Goal: Use online tool/utility: Use online tool/utility

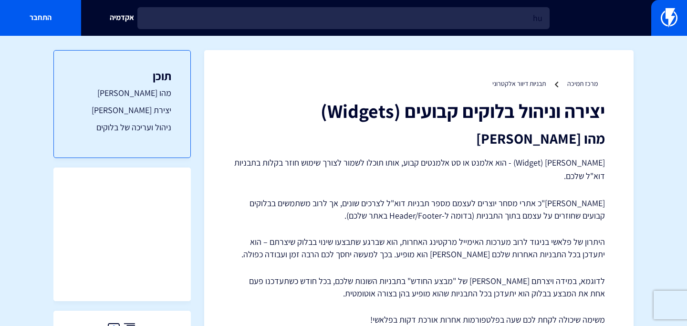
type input "h"
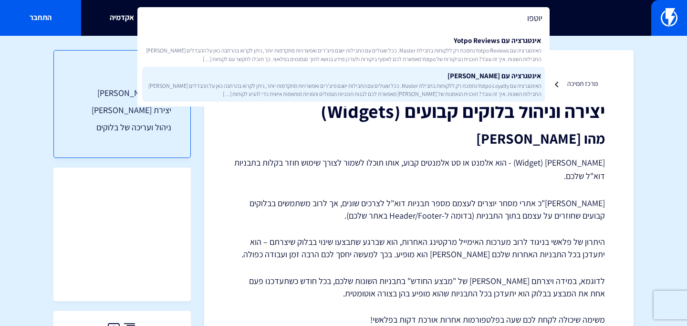
type input "יוטפו"
click at [340, 75] on link "אינטגרציה עם Yotpo Loyalty האינטגרציה עם Yotpo Loyalty נתמכת רק ללקוחות בחבילת …" at bounding box center [343, 84] width 403 height 35
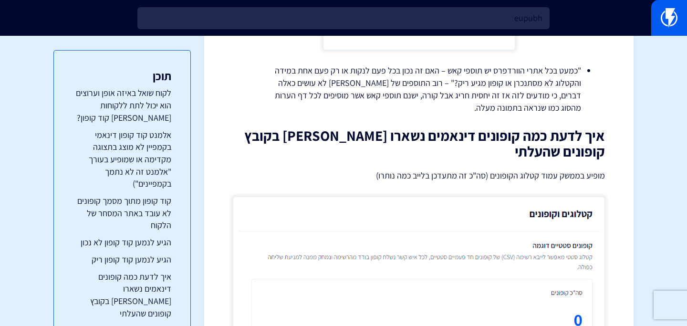
type input "eupubho"
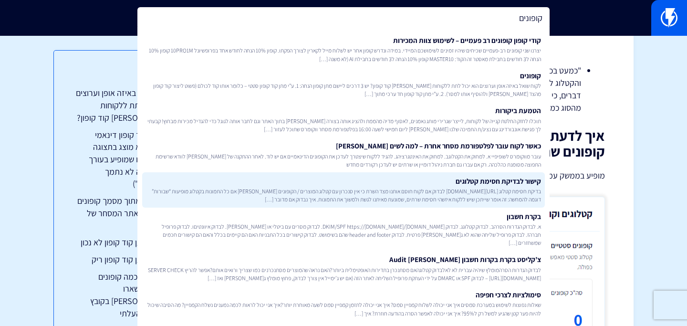
type input "קופונים"
click at [425, 200] on span "בדיקת חסימת קטלוג [URL][DOMAIN_NAME] לבדוק אם לקוח חוסם אותנו מצד השרת כי אין ס…" at bounding box center [343, 195] width 395 height 16
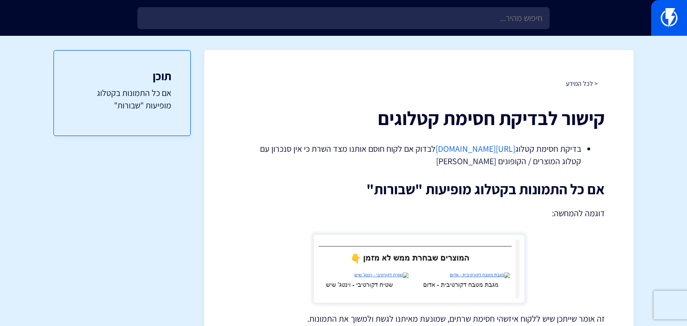
click at [436, 149] on link "https://flashy.app/server-check" at bounding box center [476, 148] width 80 height 11
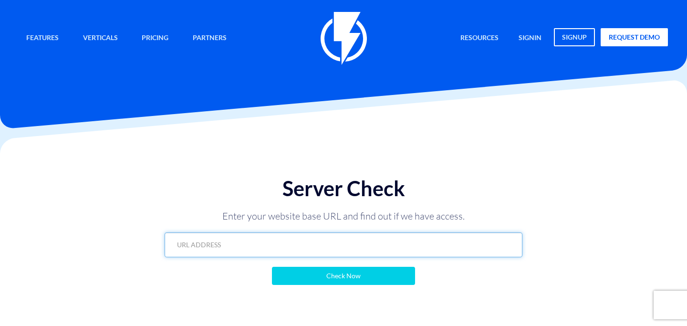
click at [353, 250] on input "text" at bounding box center [344, 244] width 358 height 25
paste input "www.seacret.com/ch_de"
type input "www.seacret.com/ch_de"
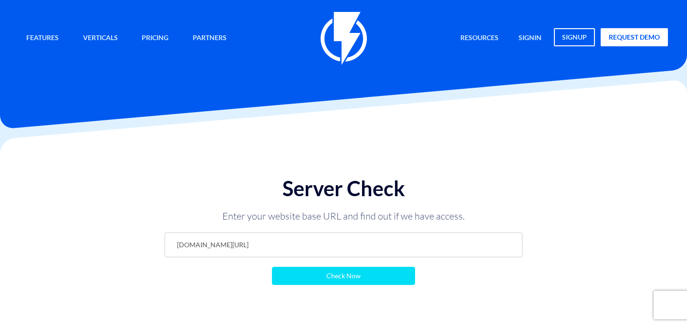
click at [343, 273] on input "Check Now" at bounding box center [343, 276] width 143 height 18
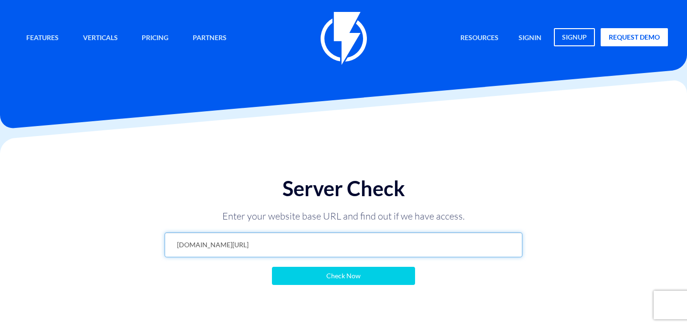
click at [261, 247] on input "[DOMAIN_NAME][URL]" at bounding box center [344, 244] width 358 height 25
type input "[DOMAIN_NAME][URL]"
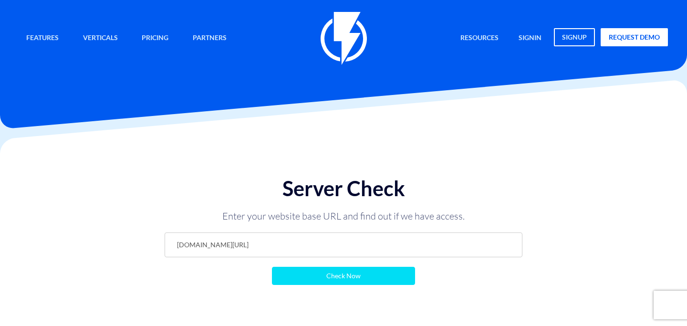
click at [302, 271] on input "Check Now" at bounding box center [343, 276] width 143 height 18
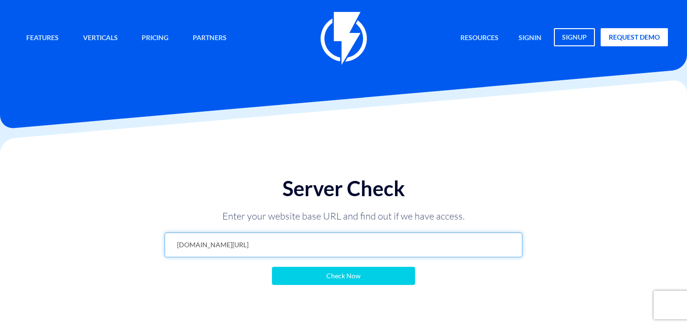
click at [268, 245] on input "[DOMAIN_NAME][URL]" at bounding box center [344, 244] width 358 height 25
type input "www.seacret.com/"
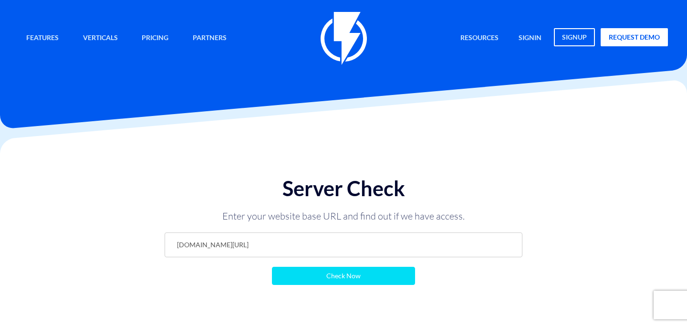
click at [289, 273] on input "Check Now" at bounding box center [343, 276] width 143 height 18
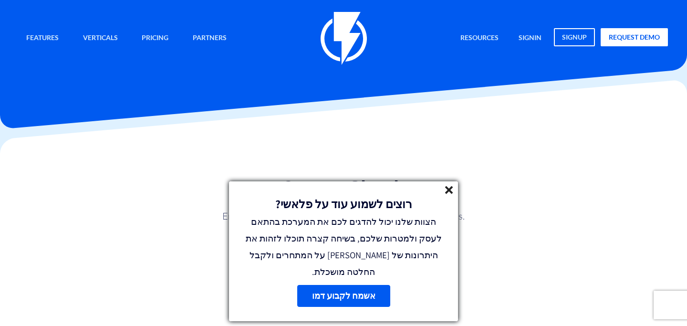
click at [447, 194] on icon at bounding box center [449, 190] width 8 height 8
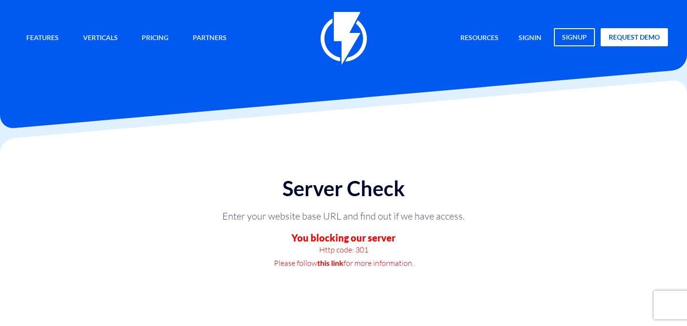
click at [332, 261] on link "this link" at bounding box center [330, 262] width 26 height 13
